Goal: Transaction & Acquisition: Book appointment/travel/reservation

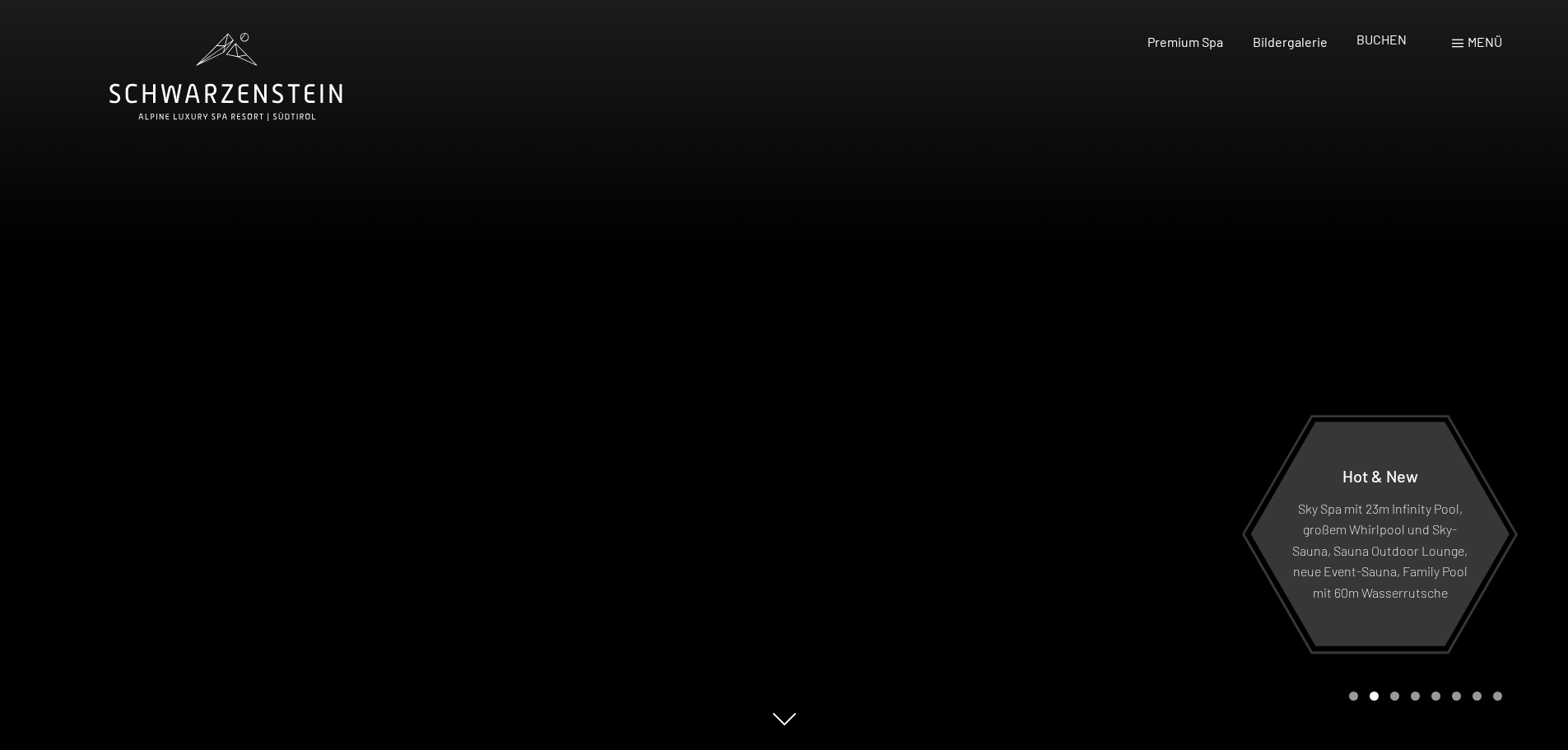
click at [1362, 38] on span "BUCHEN" at bounding box center [1381, 40] width 50 height 16
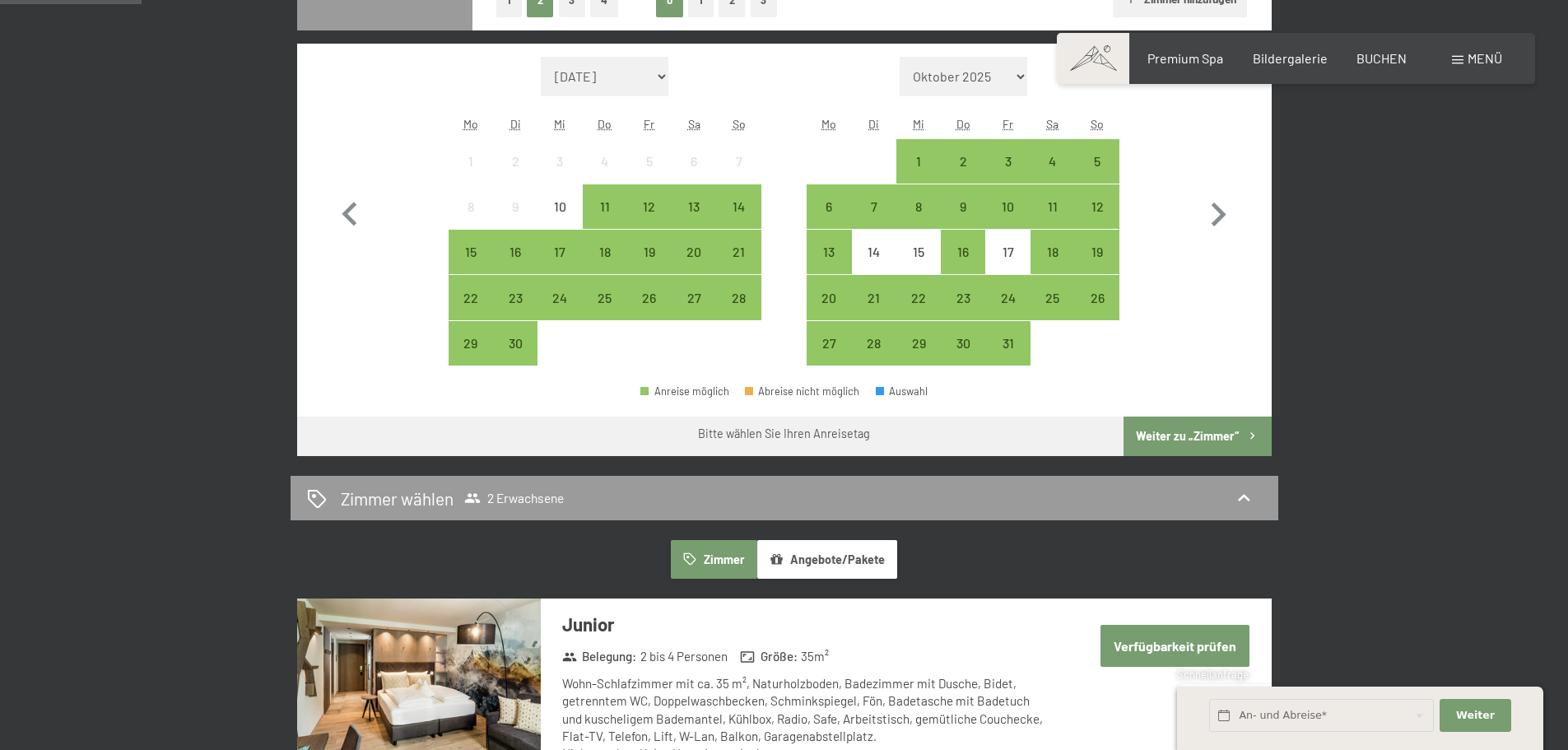
scroll to position [412, 0]
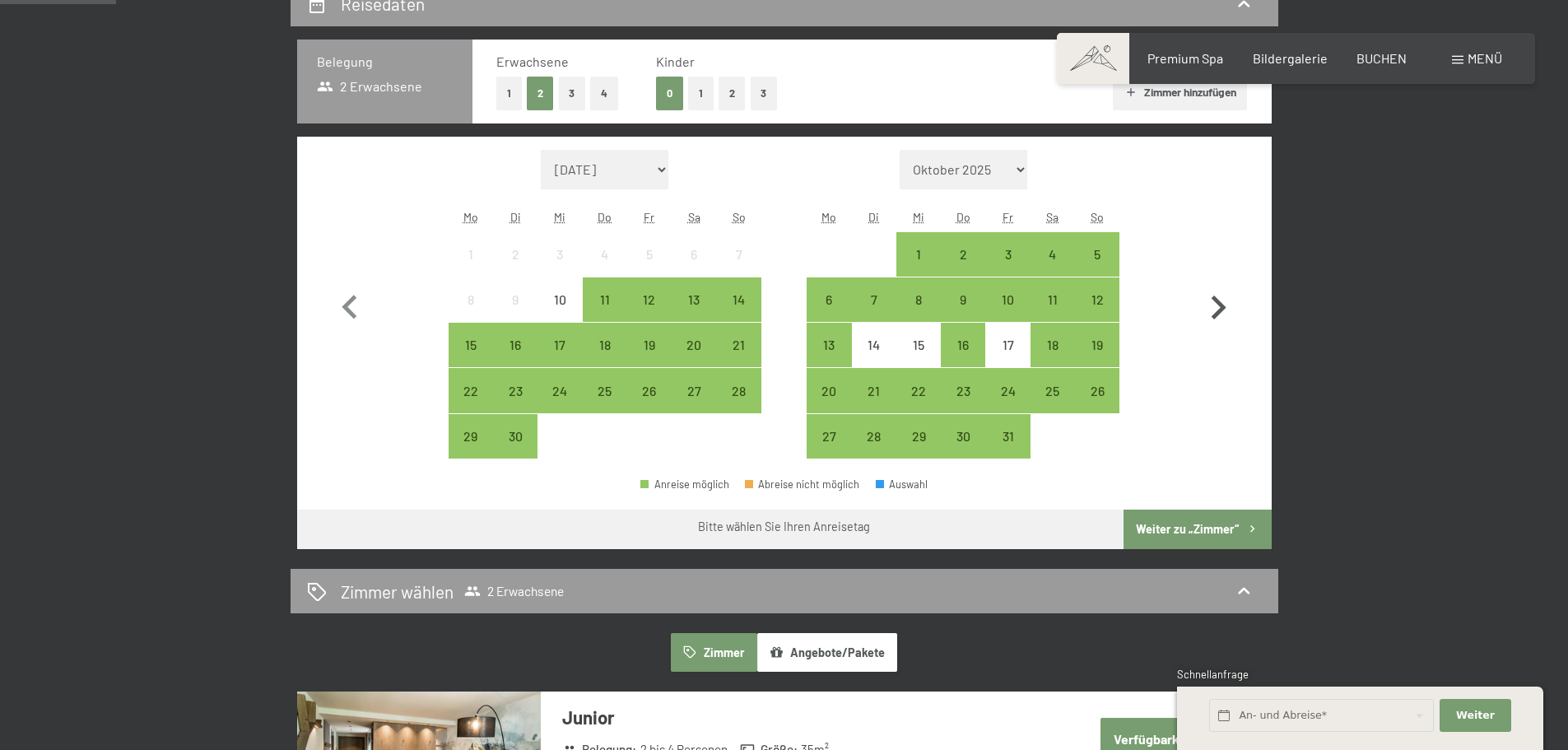
click at [1224, 312] on icon "button" at bounding box center [1218, 307] width 47 height 47
select select "[DATE]"
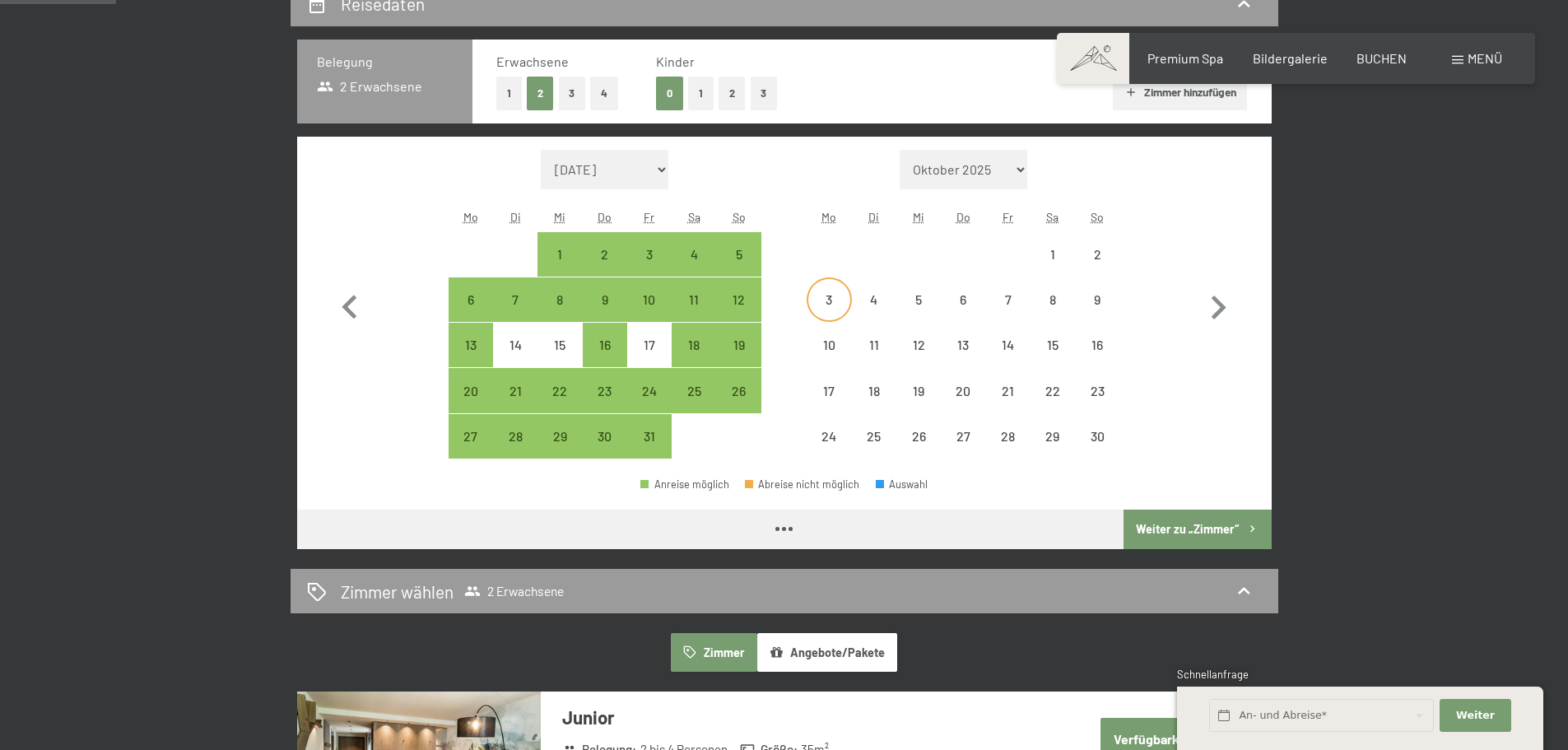
select select "[DATE]"
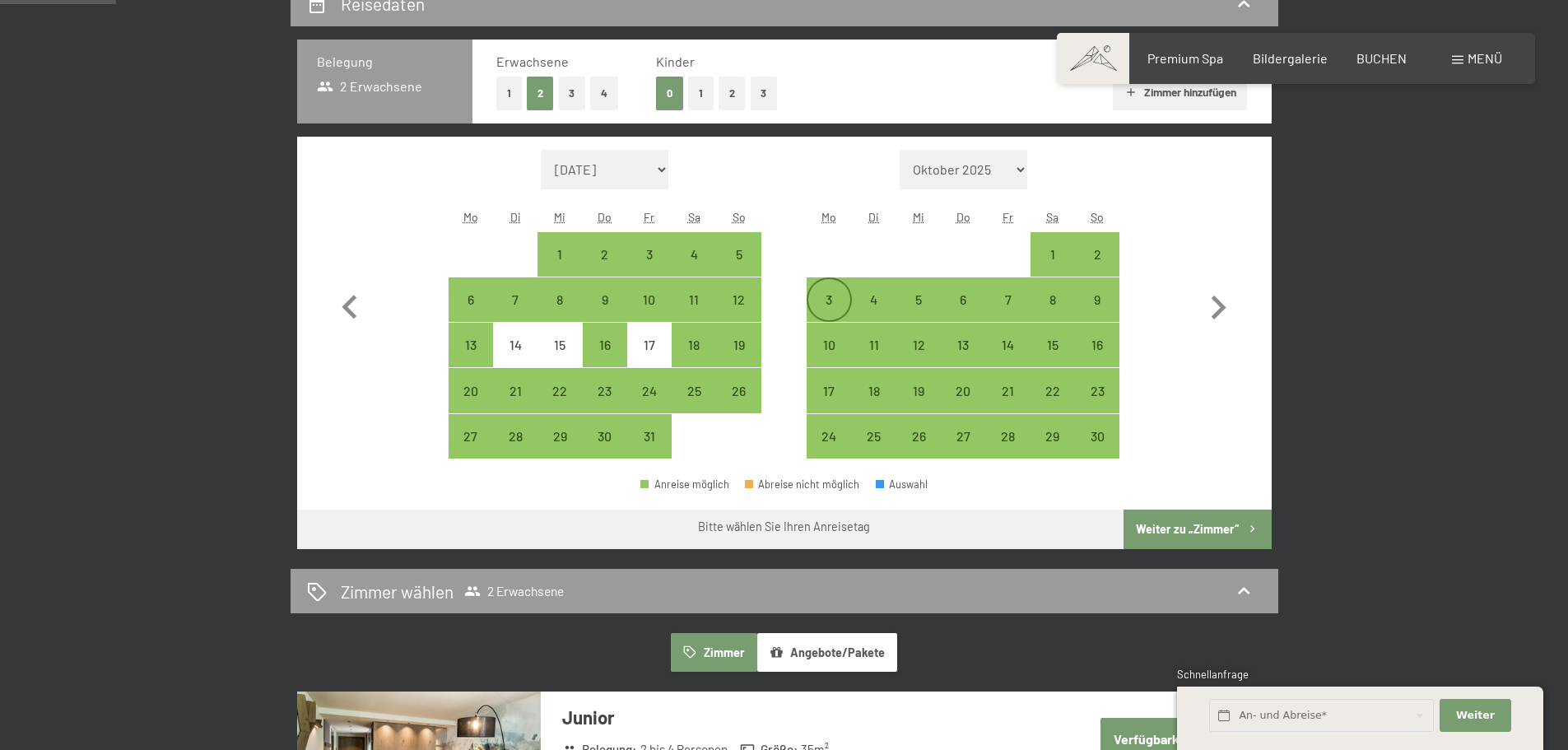
click at [827, 300] on div "3" at bounding box center [829, 314] width 41 height 42
select select "[DATE]"
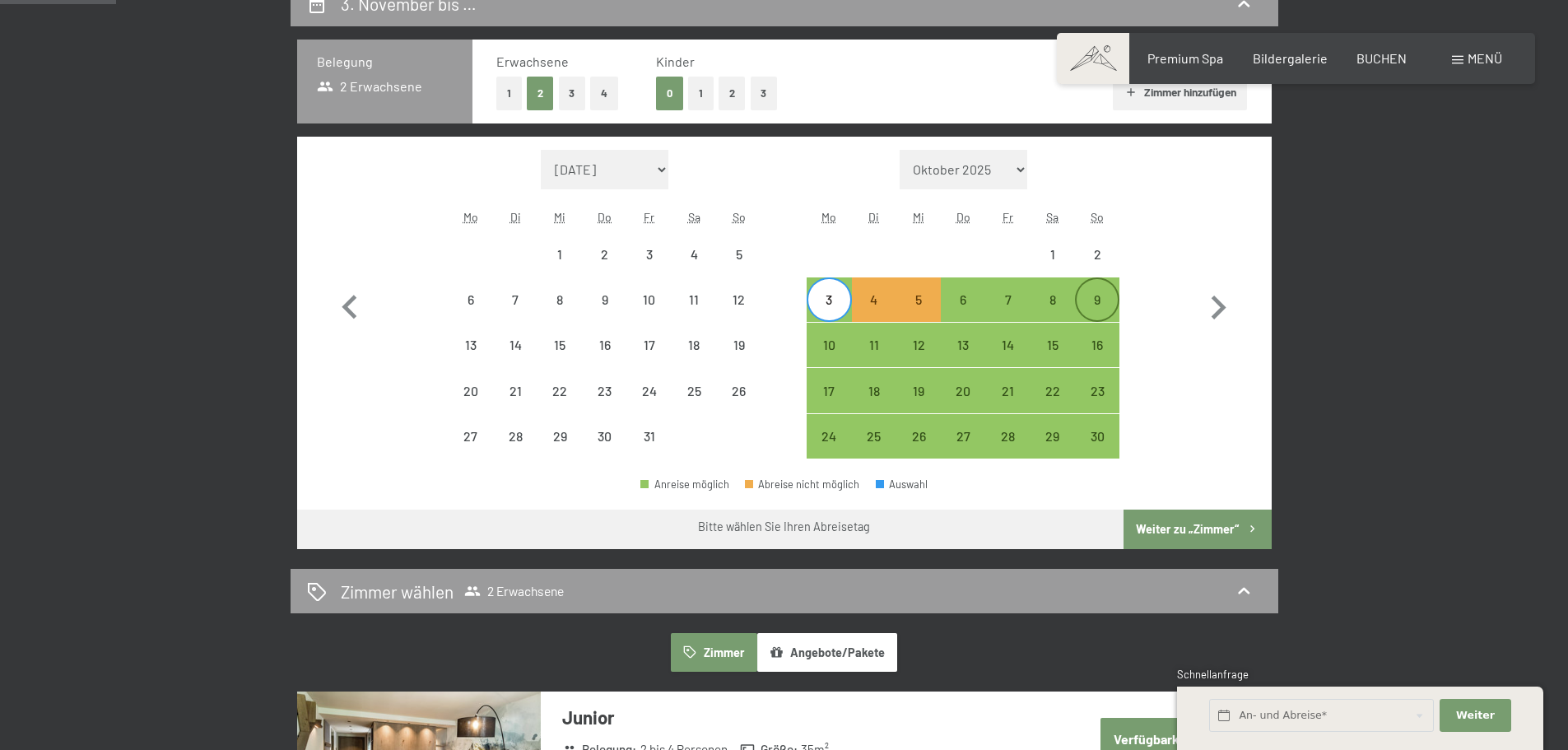
click at [1094, 304] on div "9" at bounding box center [1098, 314] width 41 height 42
select select "[DATE]"
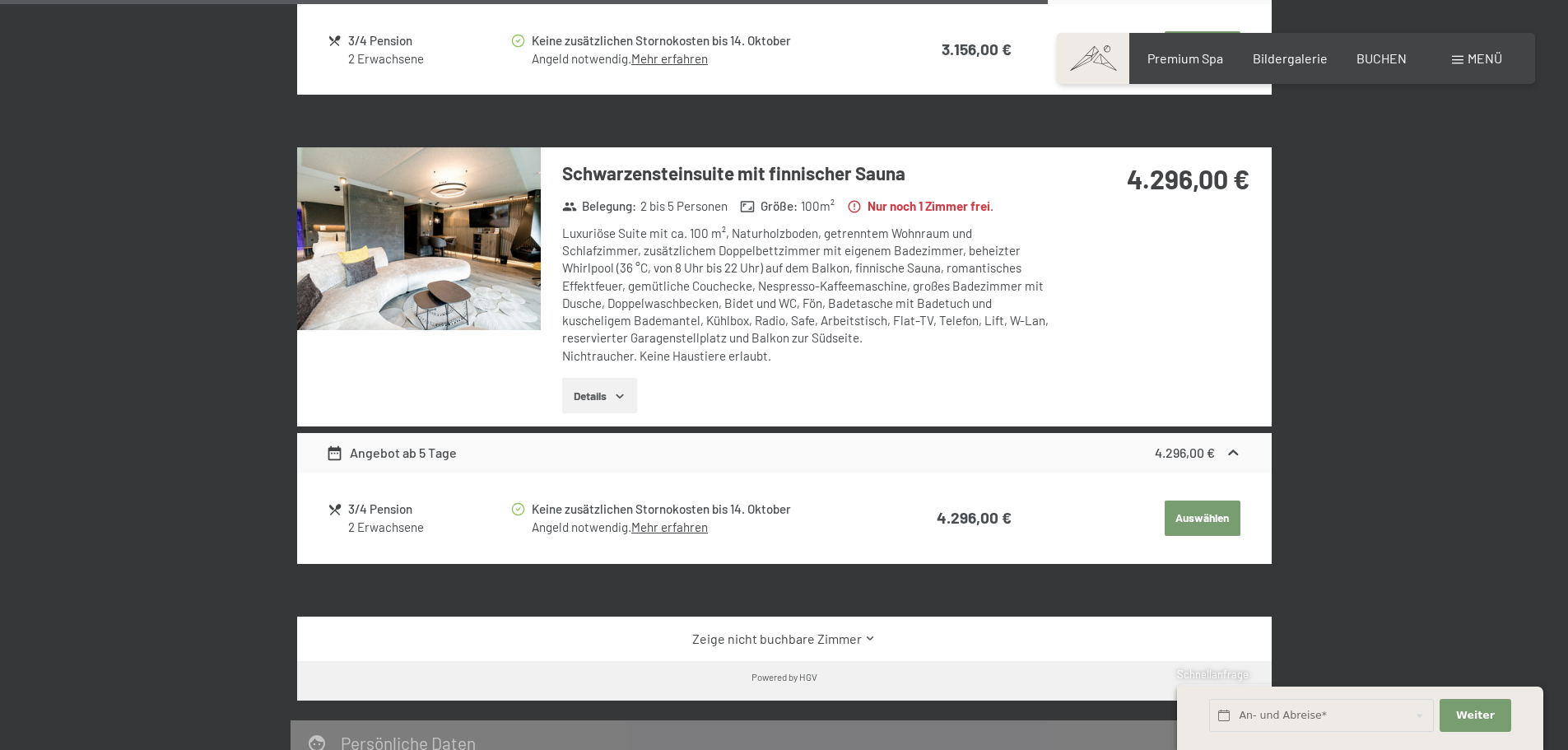
scroll to position [2635, 0]
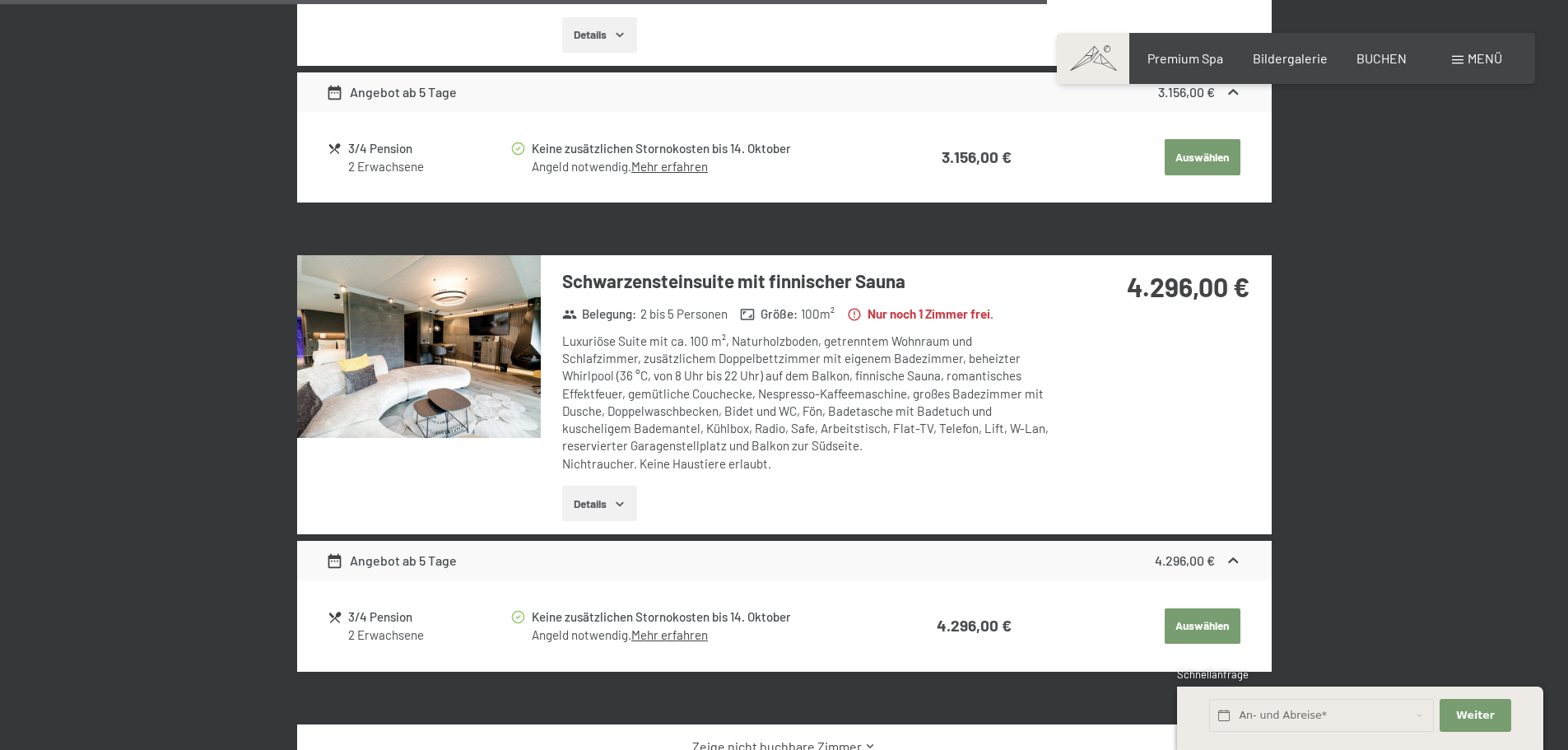
click at [377, 365] on img at bounding box center [419, 346] width 244 height 183
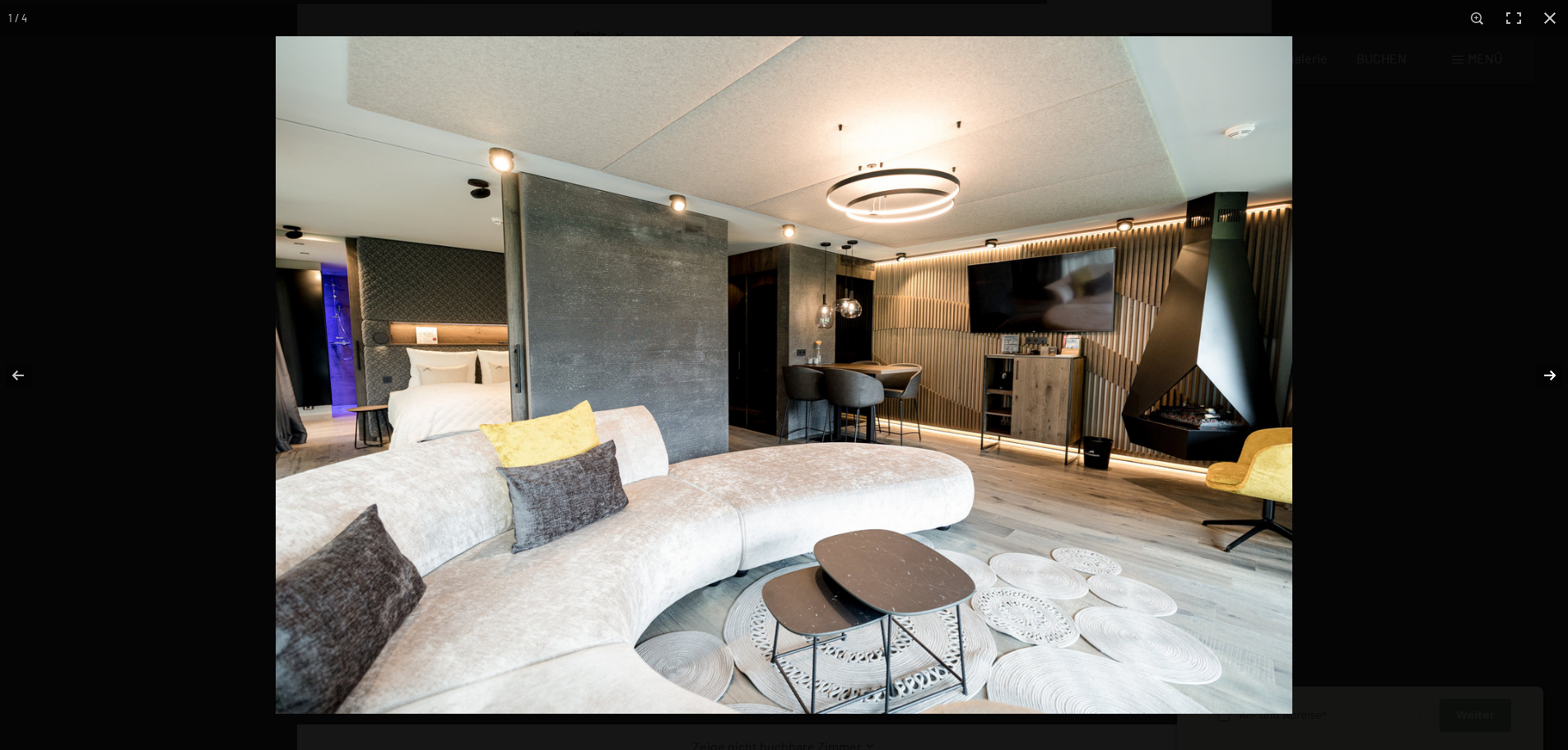
click at [1547, 382] on button "button" at bounding box center [1539, 375] width 57 height 82
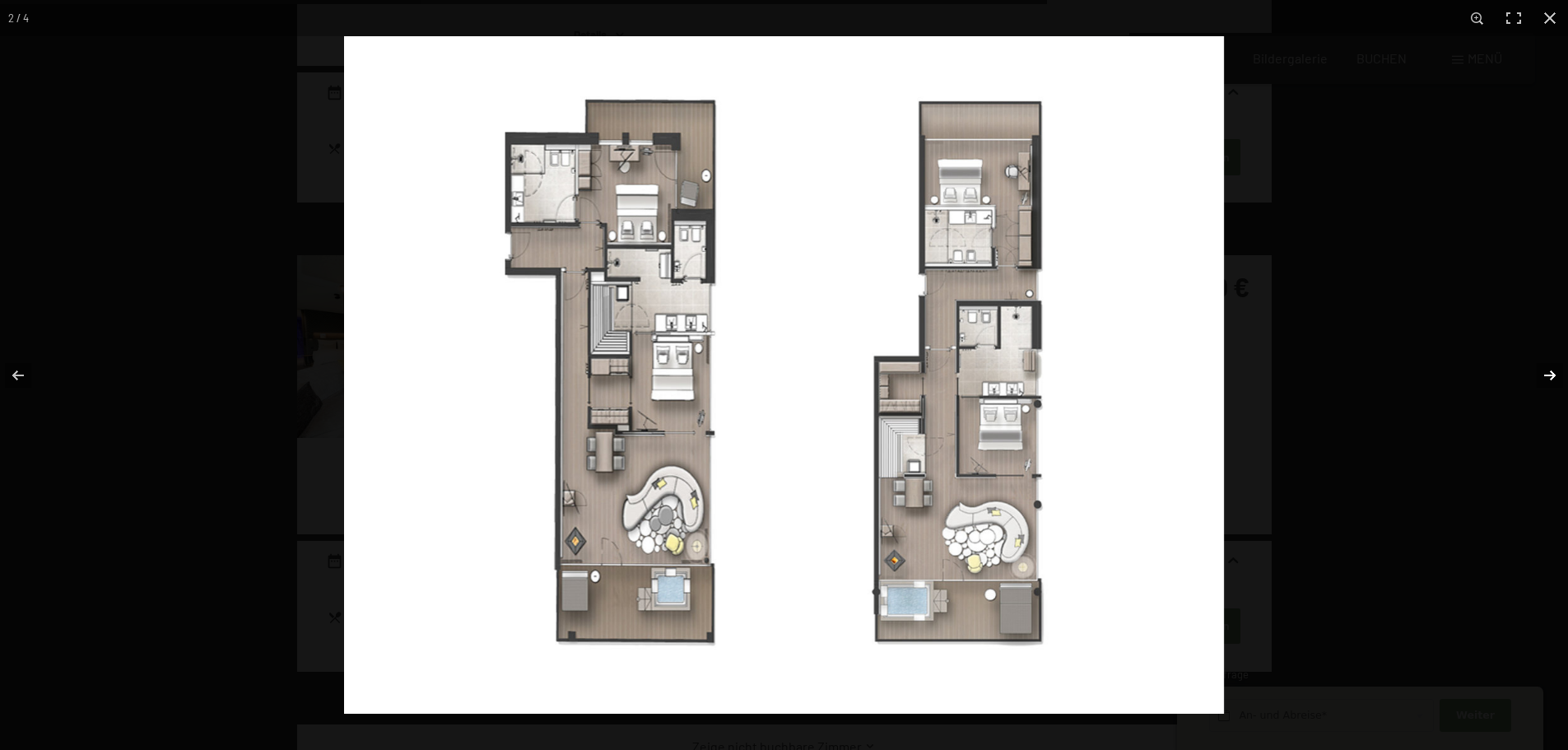
click at [1547, 382] on button "button" at bounding box center [1539, 375] width 57 height 82
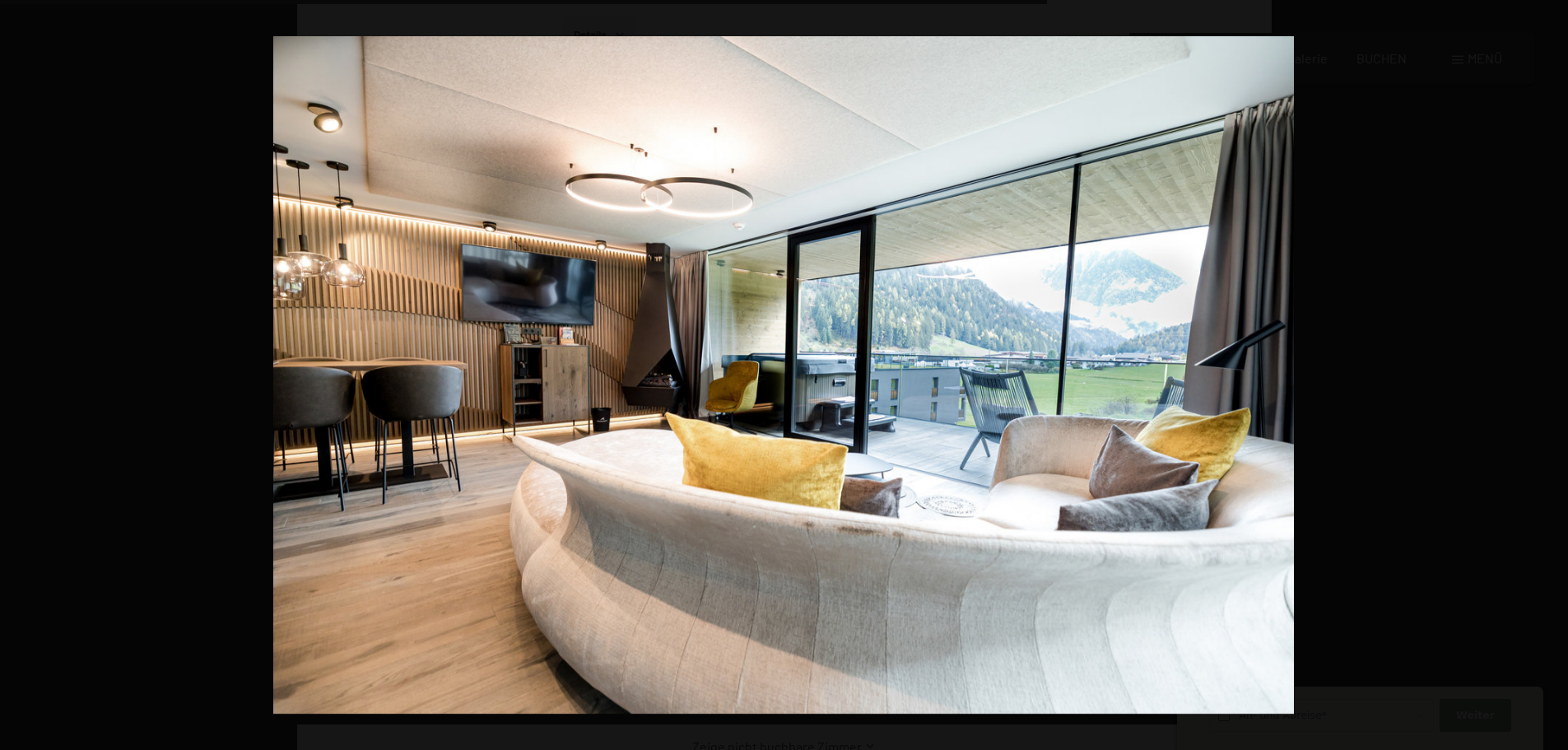
click at [1547, 382] on button "button" at bounding box center [1539, 375] width 57 height 82
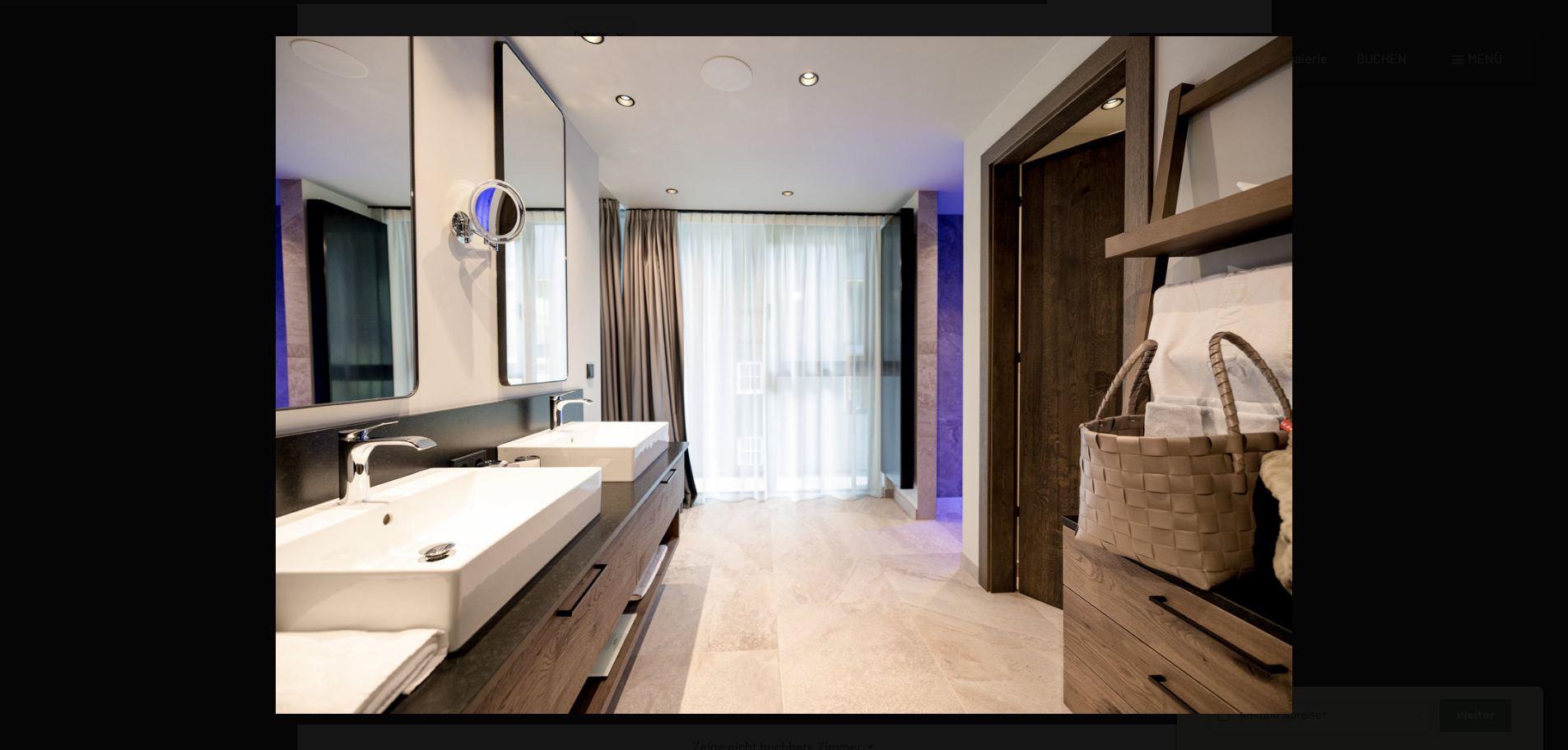
click at [1547, 382] on button "button" at bounding box center [1539, 375] width 57 height 82
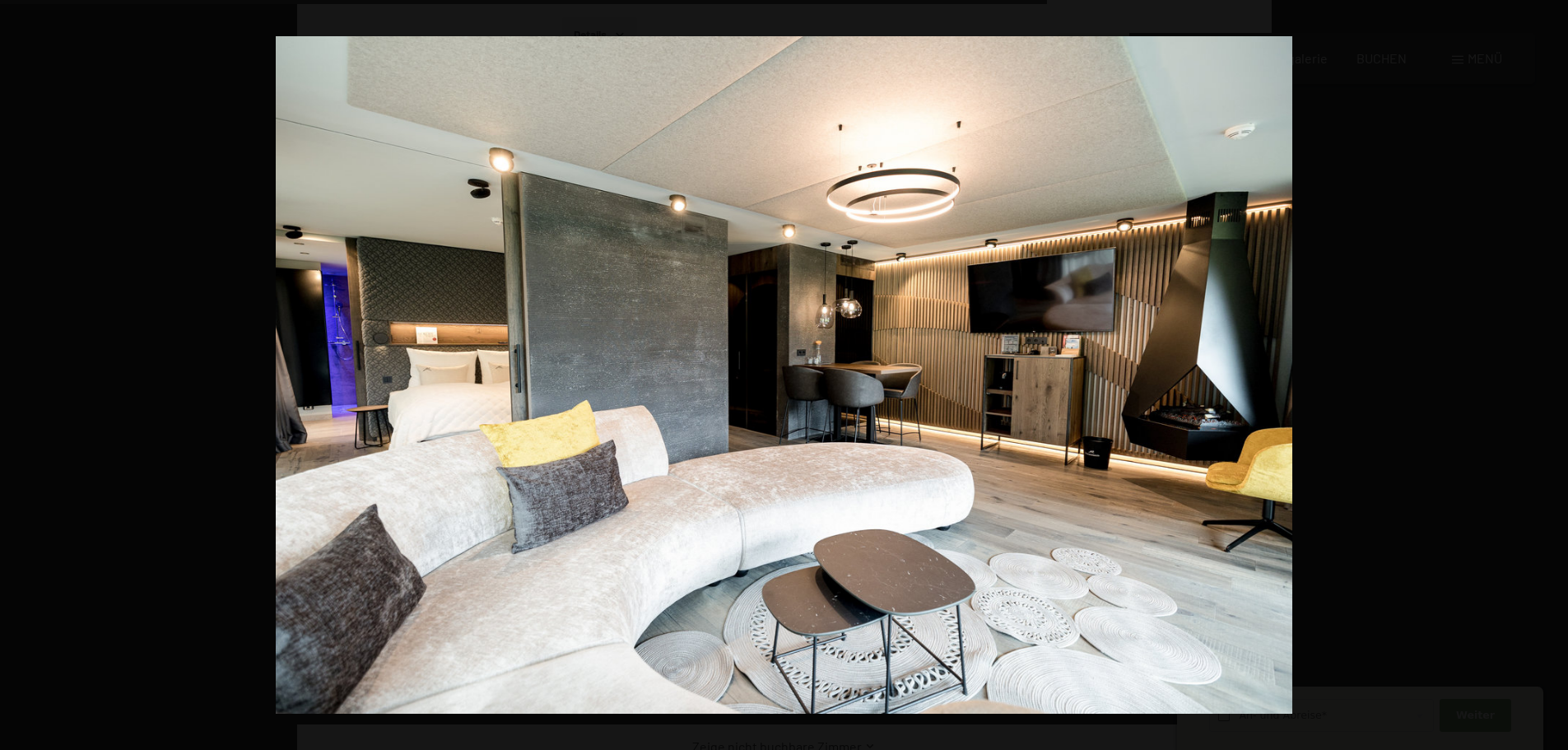
click at [1547, 382] on button "button" at bounding box center [1539, 375] width 57 height 82
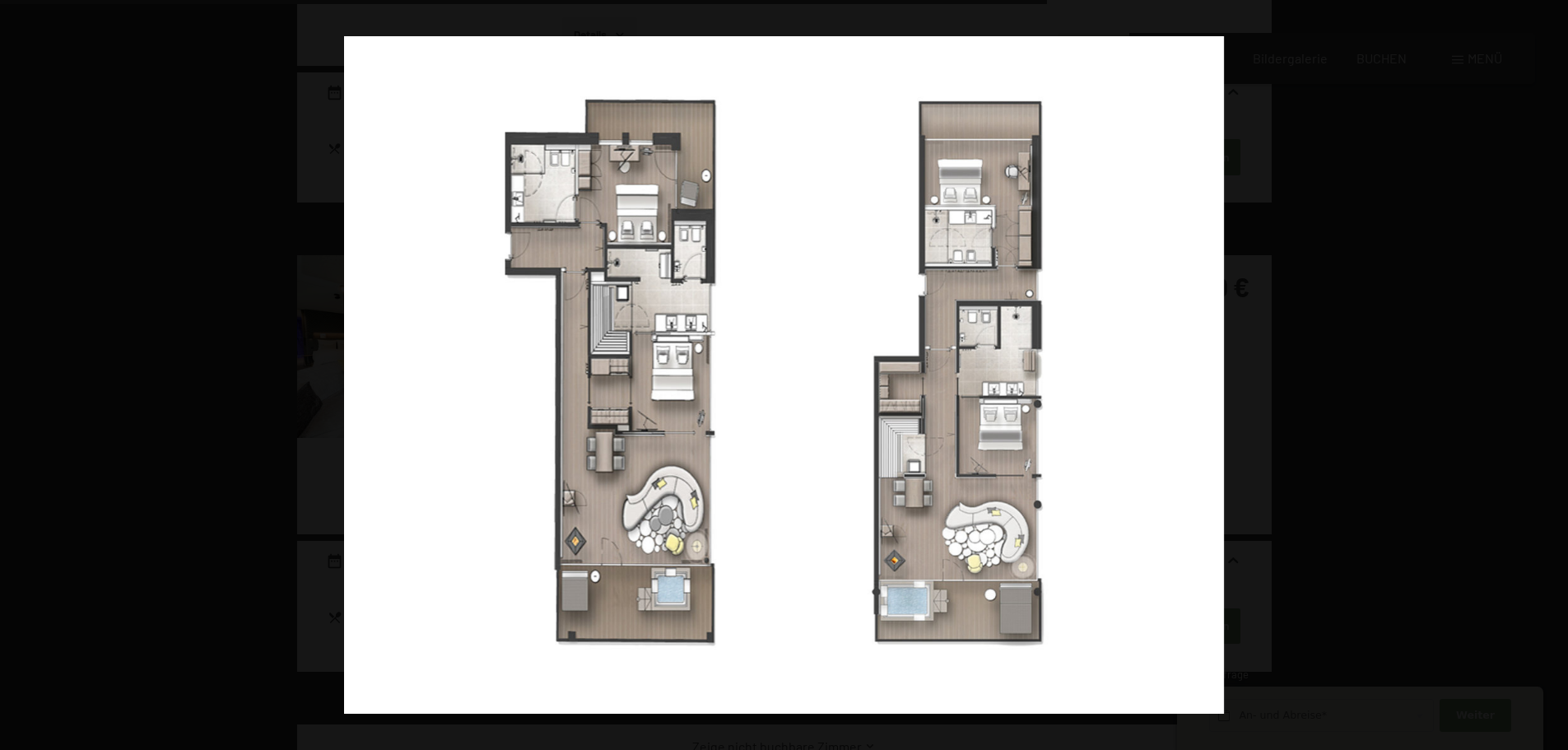
click at [1547, 382] on button "button" at bounding box center [1539, 375] width 57 height 82
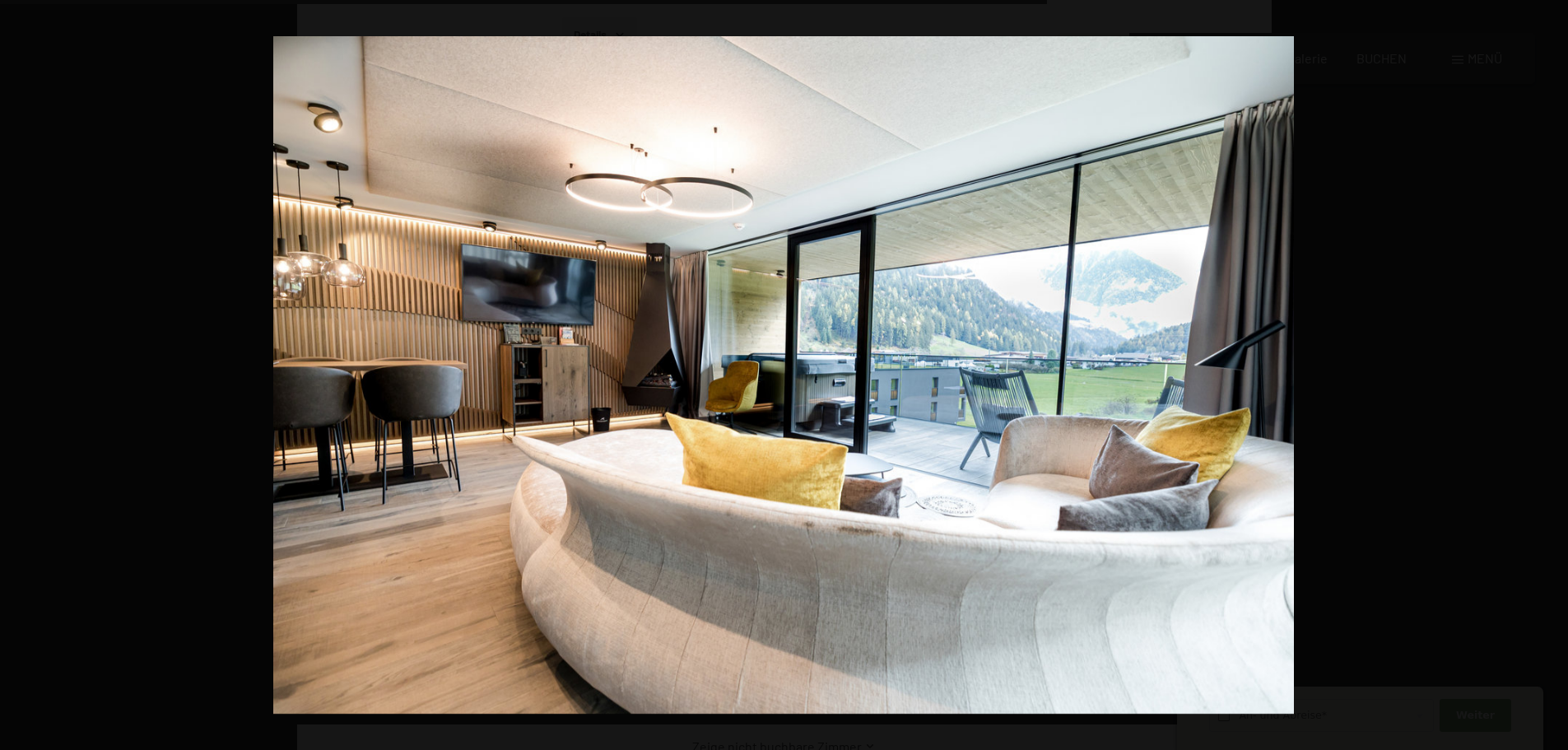
click at [1547, 382] on button "button" at bounding box center [1539, 375] width 57 height 82
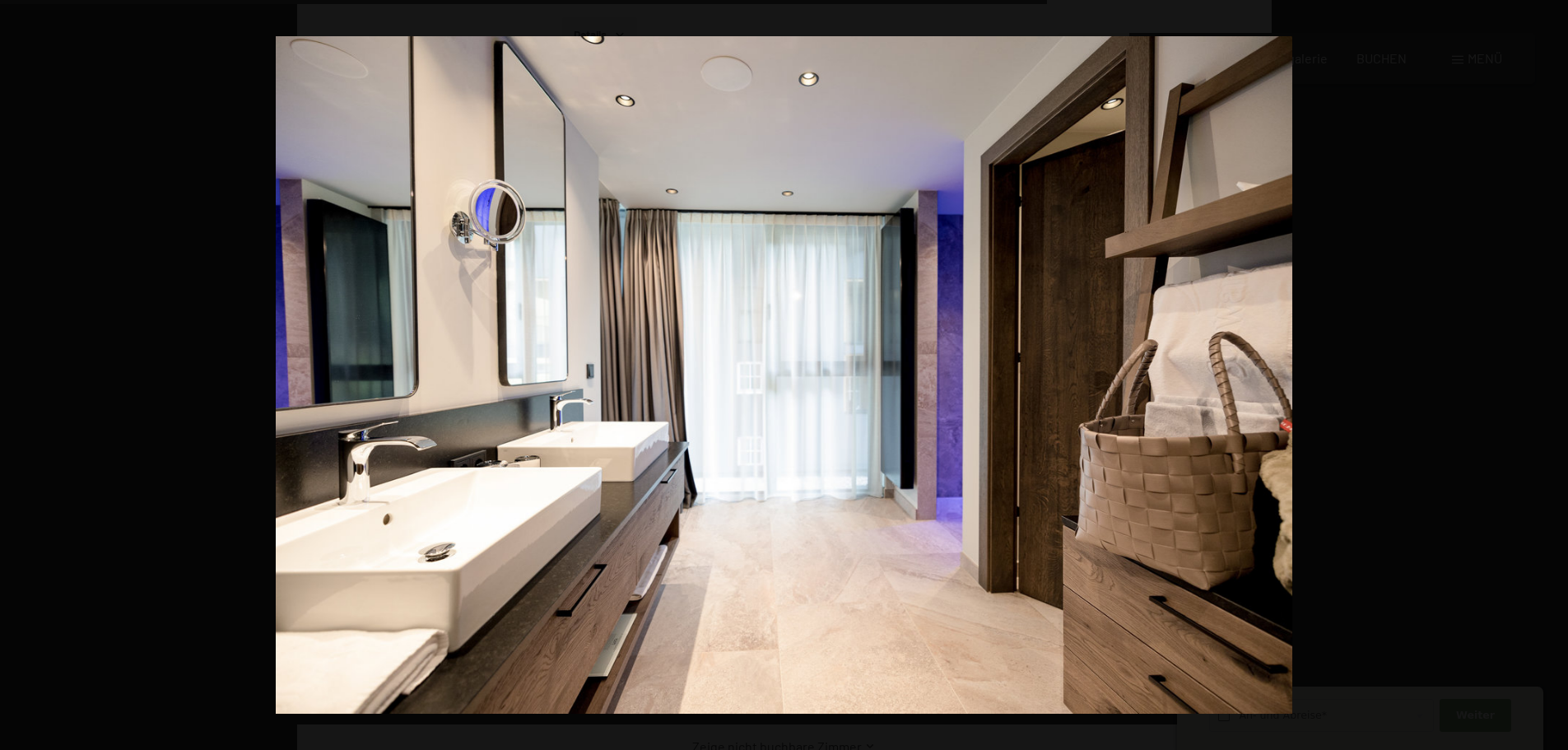
click at [1547, 382] on button "button" at bounding box center [1539, 375] width 57 height 82
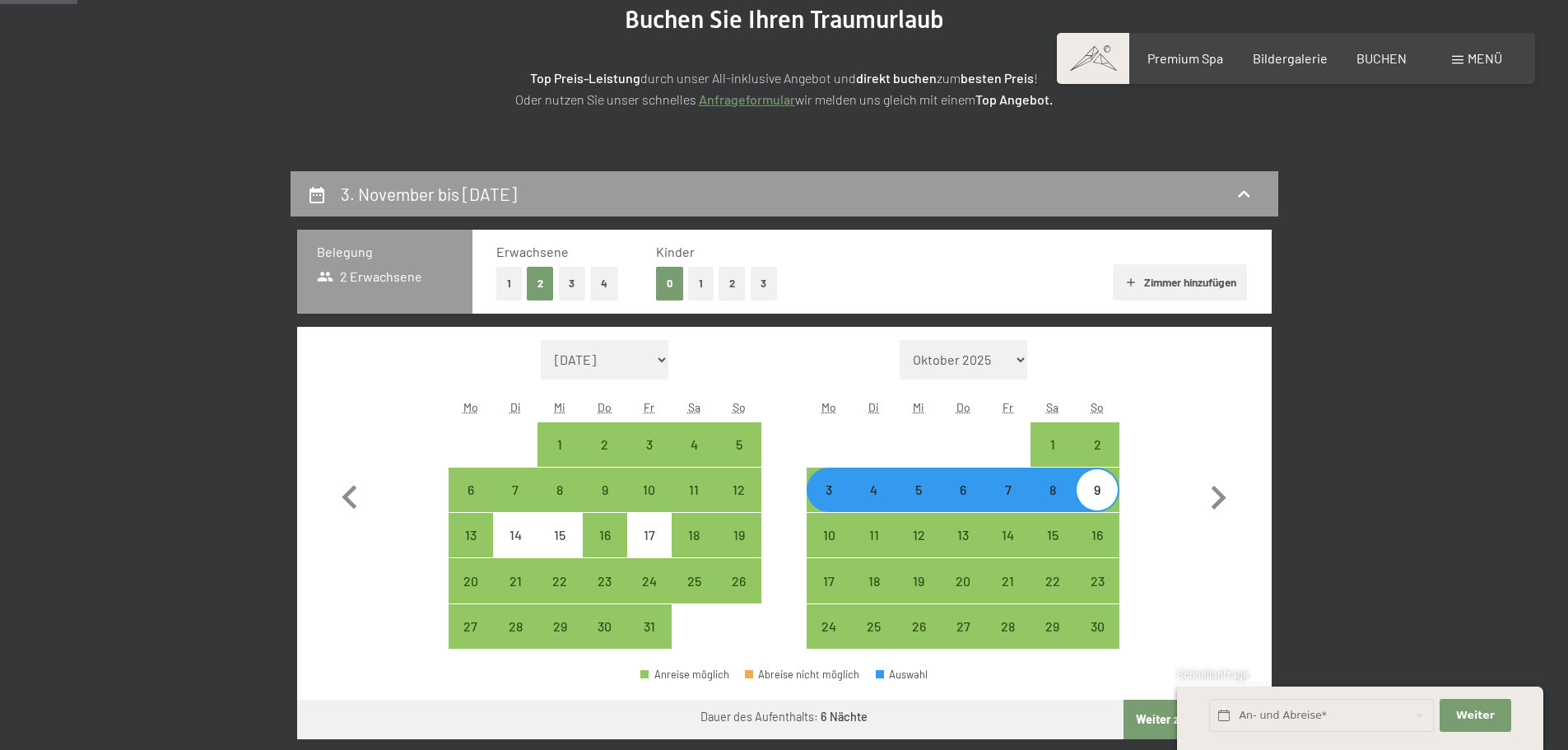
scroll to position [247, 0]
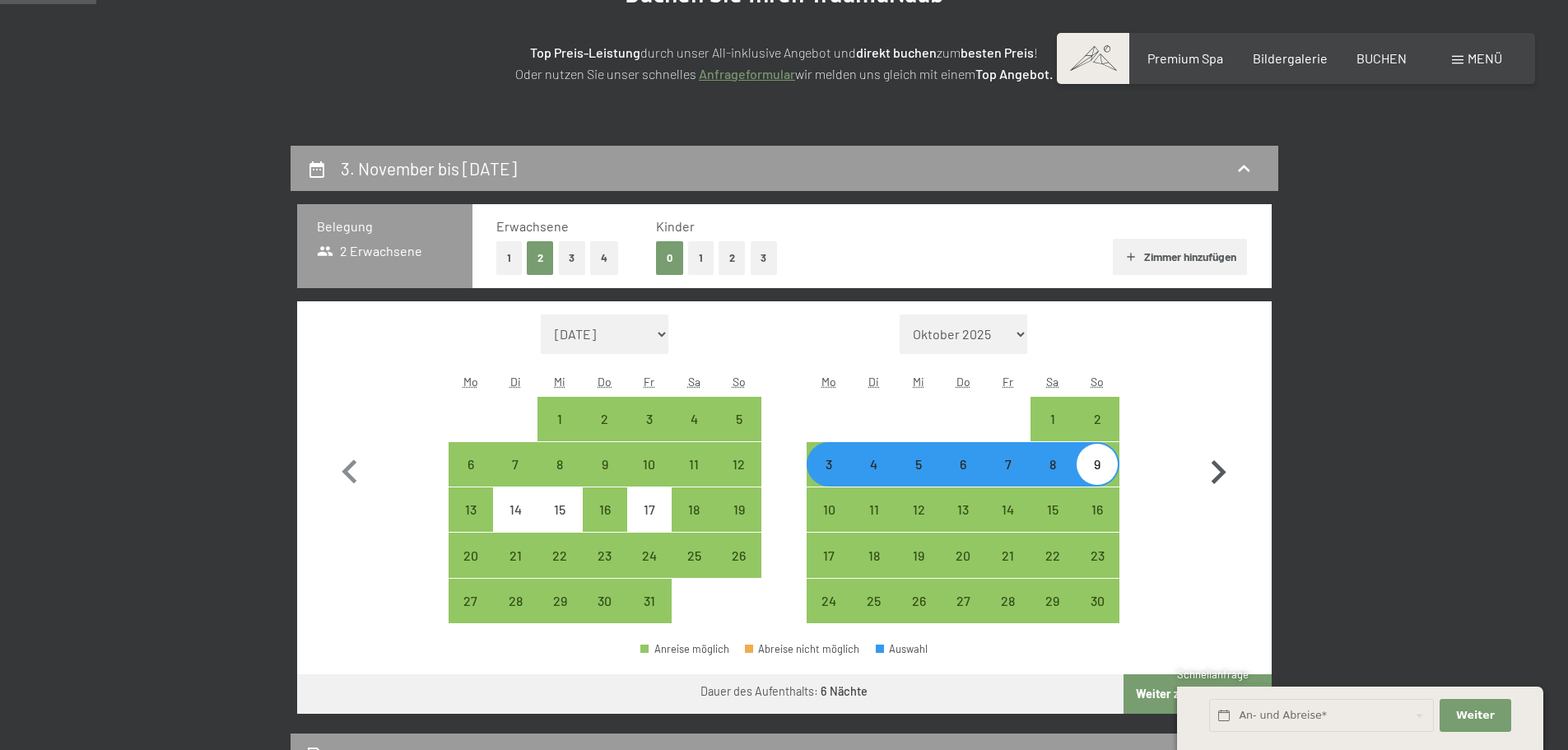
click at [1213, 469] on icon "button" at bounding box center [1218, 472] width 47 height 47
select select "[DATE]"
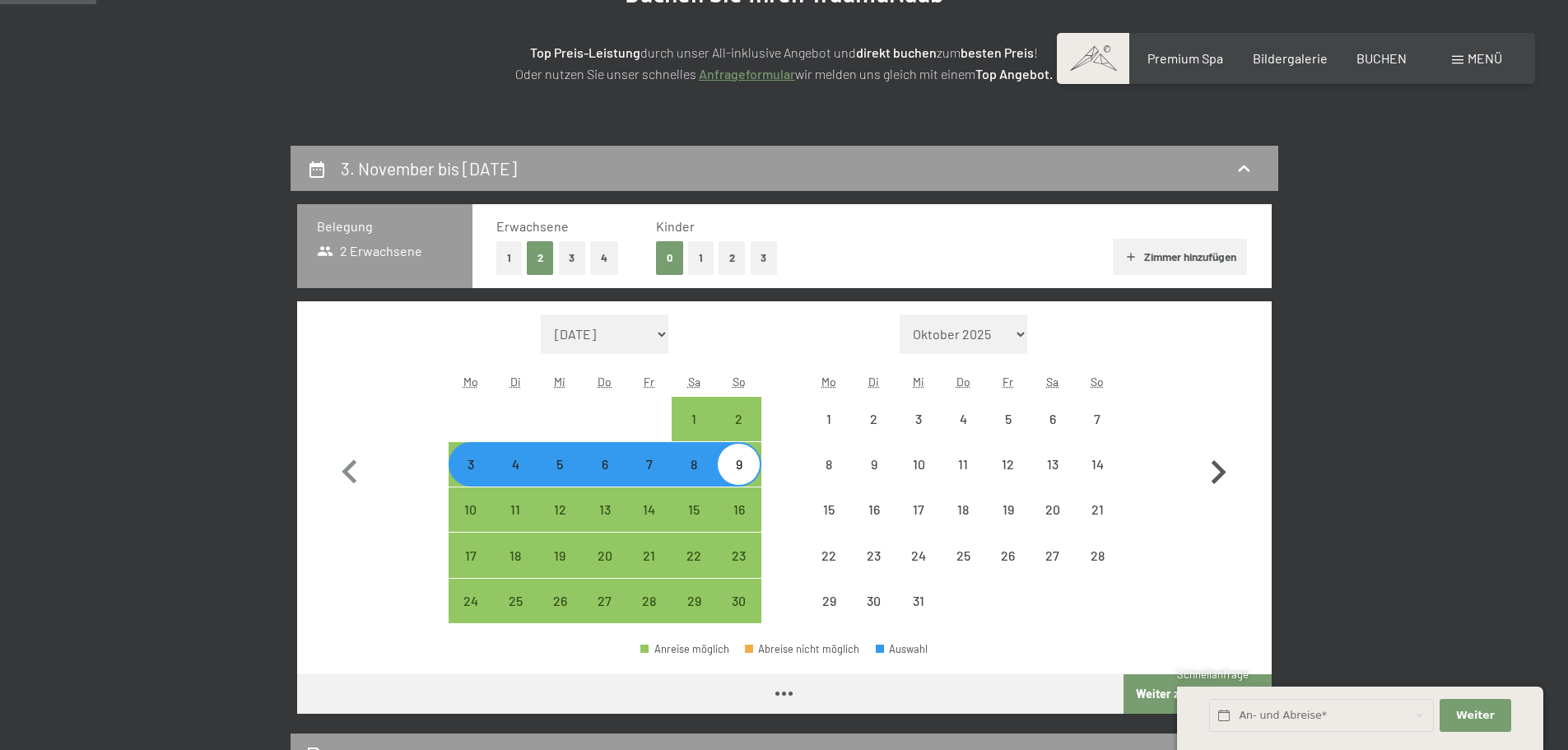
select select "[DATE]"
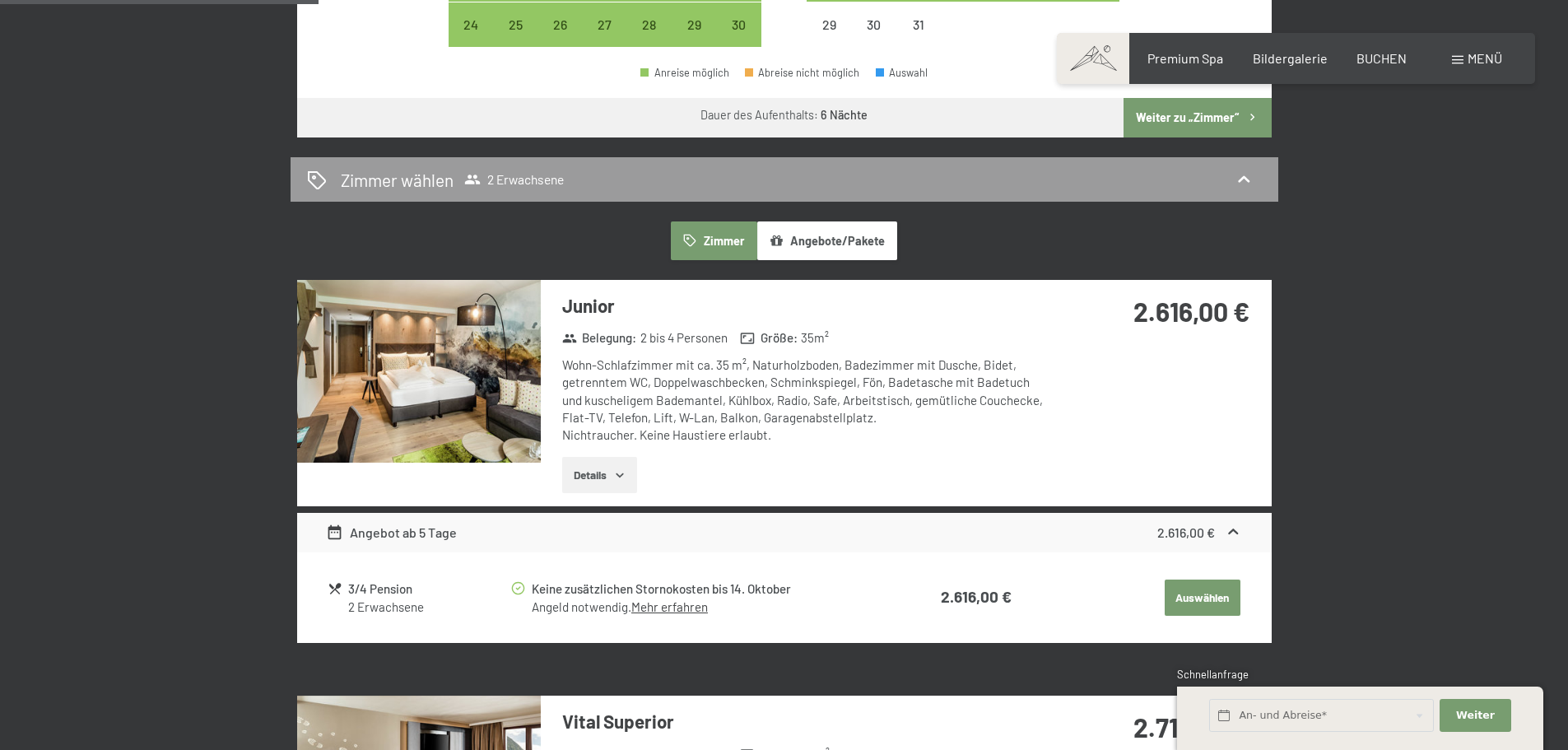
scroll to position [329, 0]
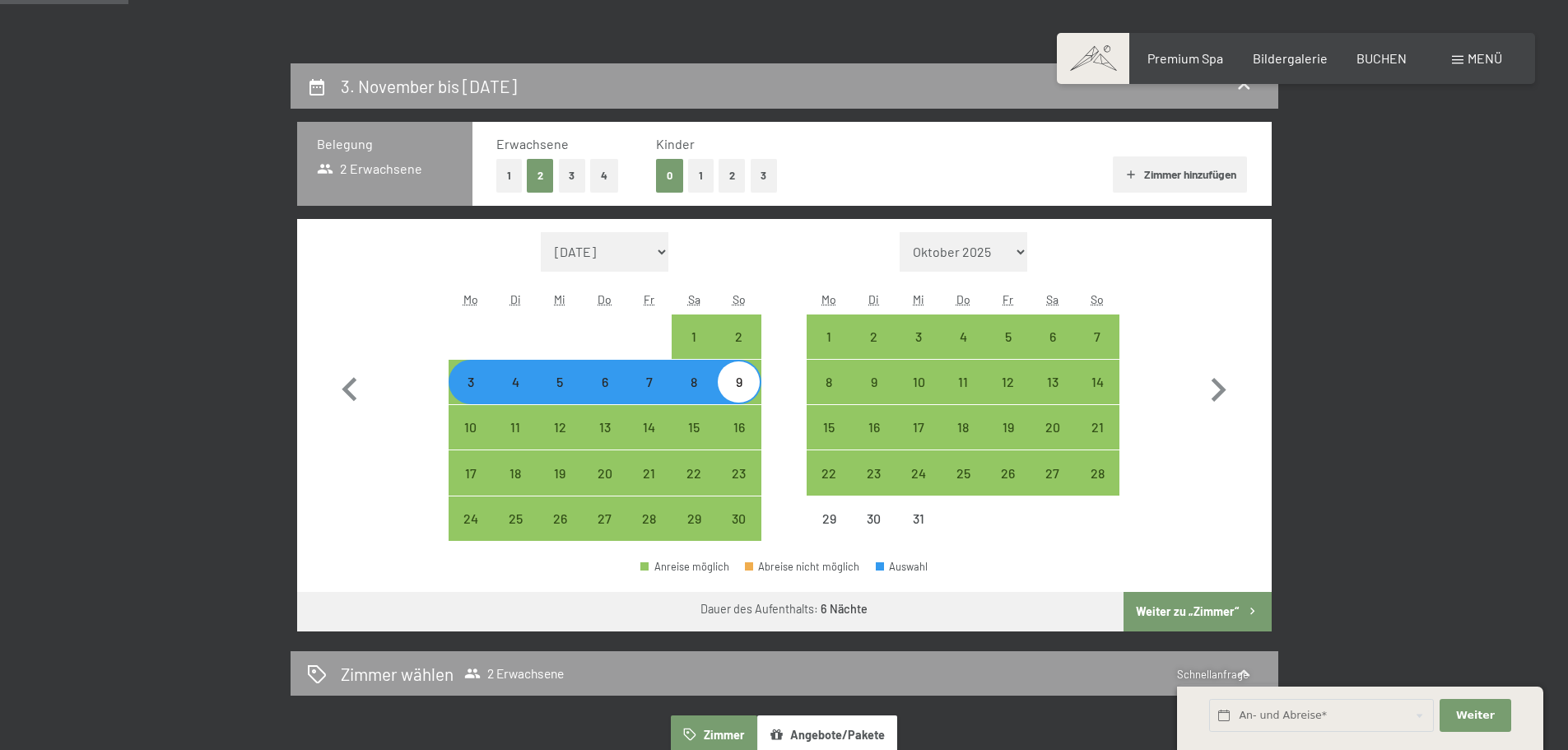
click at [1024, 254] on select "Oktober 2025 [DATE] Dezember 2025 Januar 2026 Februar 2026 März 2026 [DATE] Mai…" at bounding box center [964, 252] width 128 height 40
select select "[DATE]"
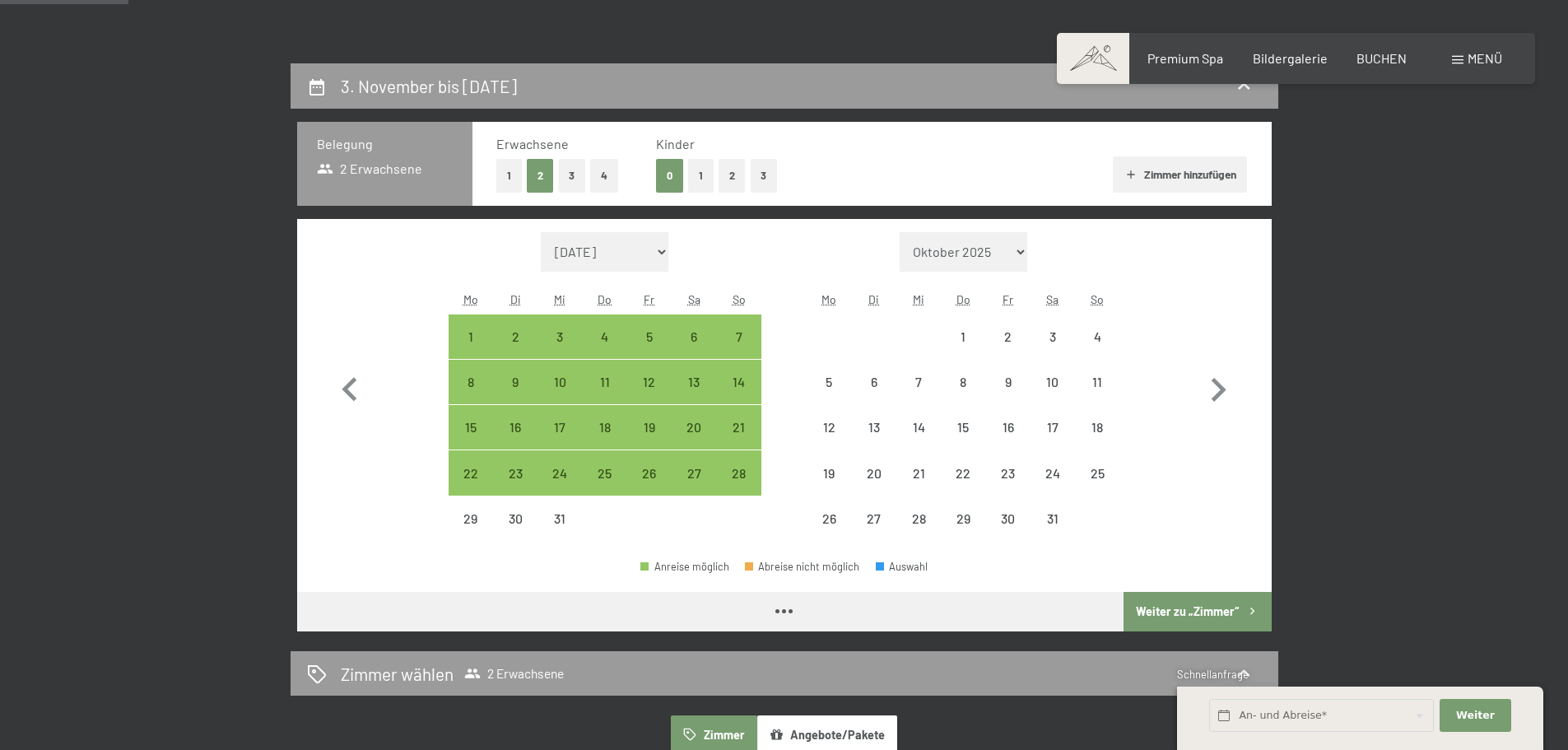
select select "[DATE]"
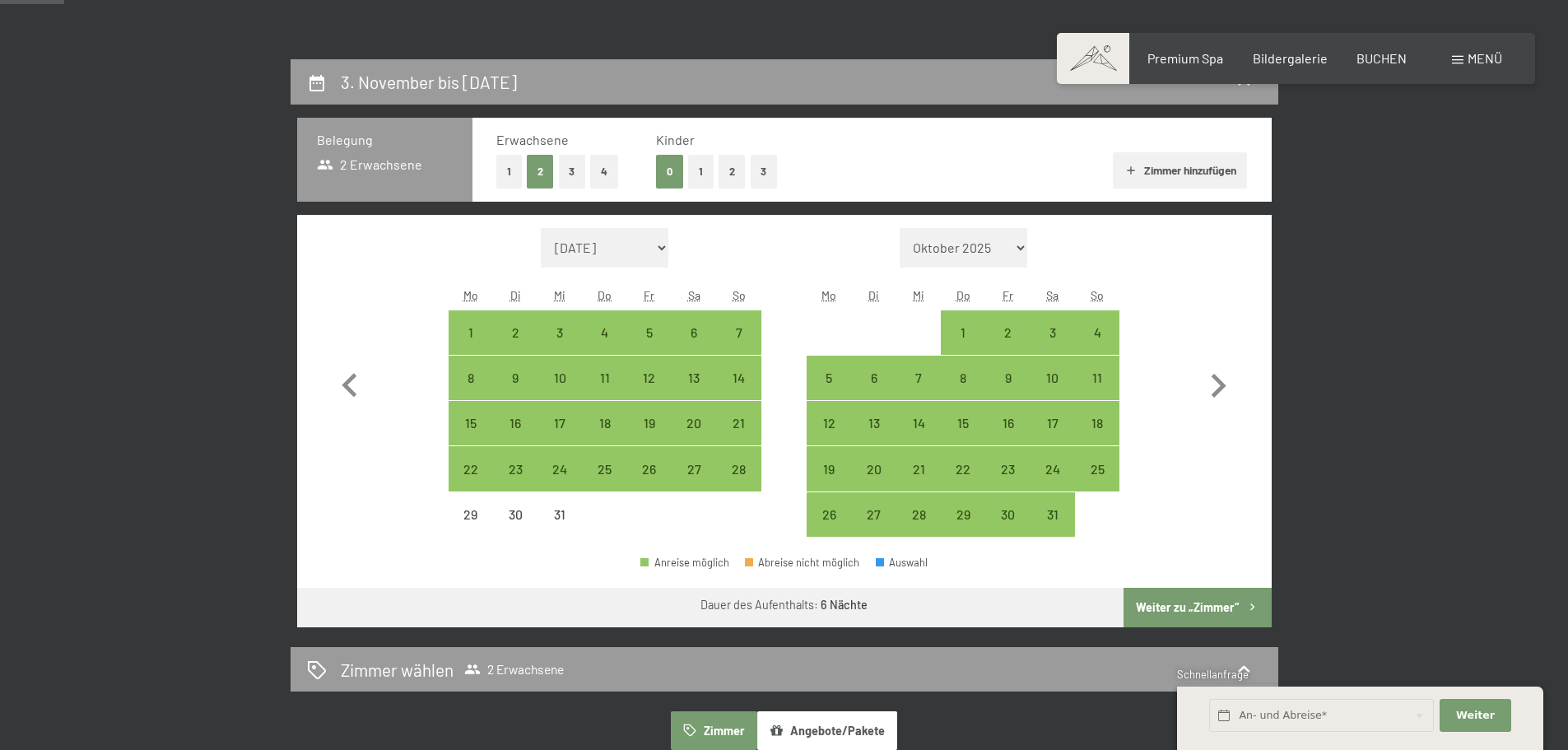
scroll to position [165, 0]
